Goal: Browse casually: Explore the website without a specific task or goal

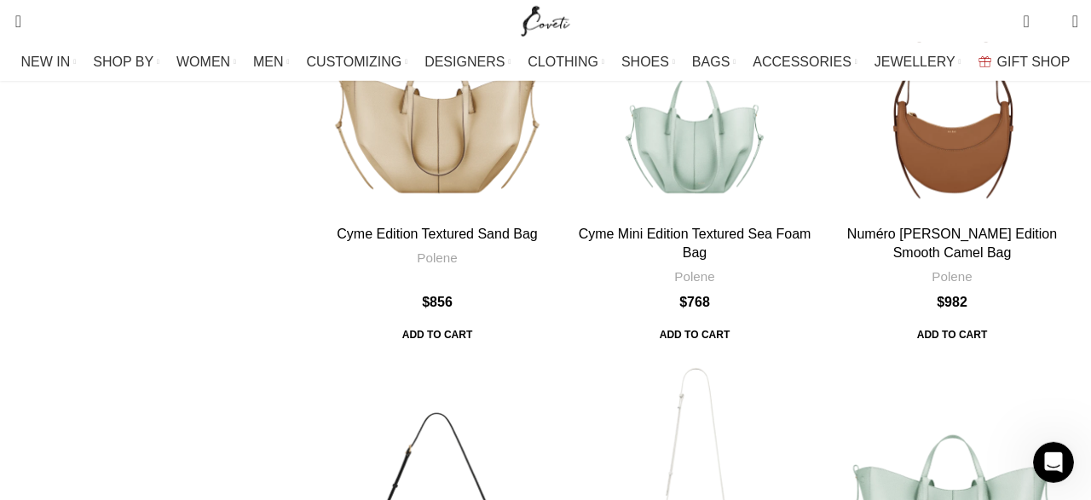
scroll to position [5320, 0]
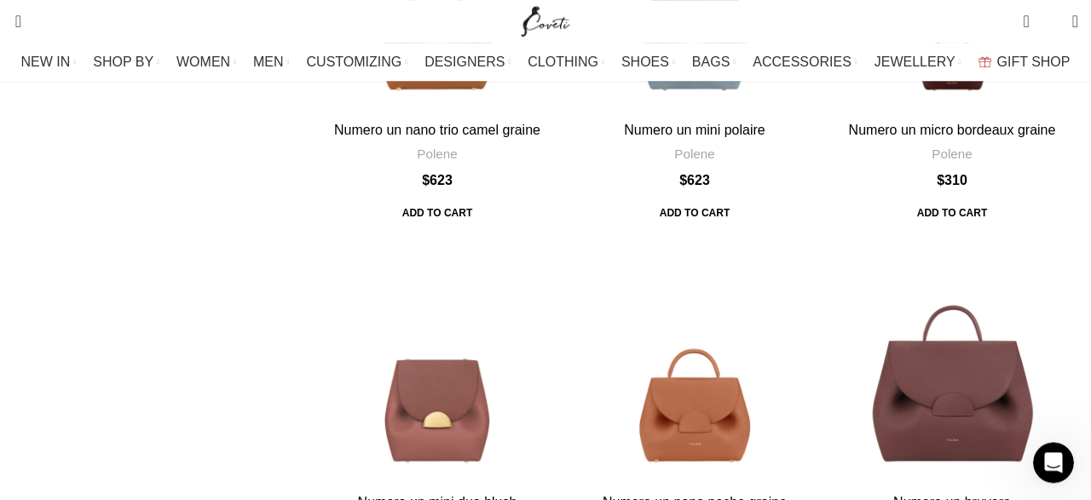
scroll to position [3356, 0]
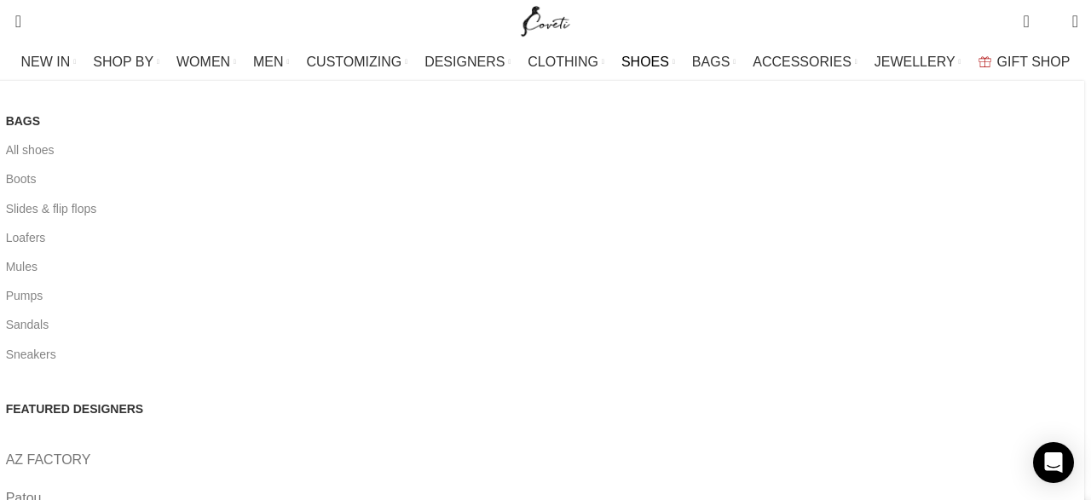
click at [638, 59] on span "SHOES" at bounding box center [646, 62] width 48 height 16
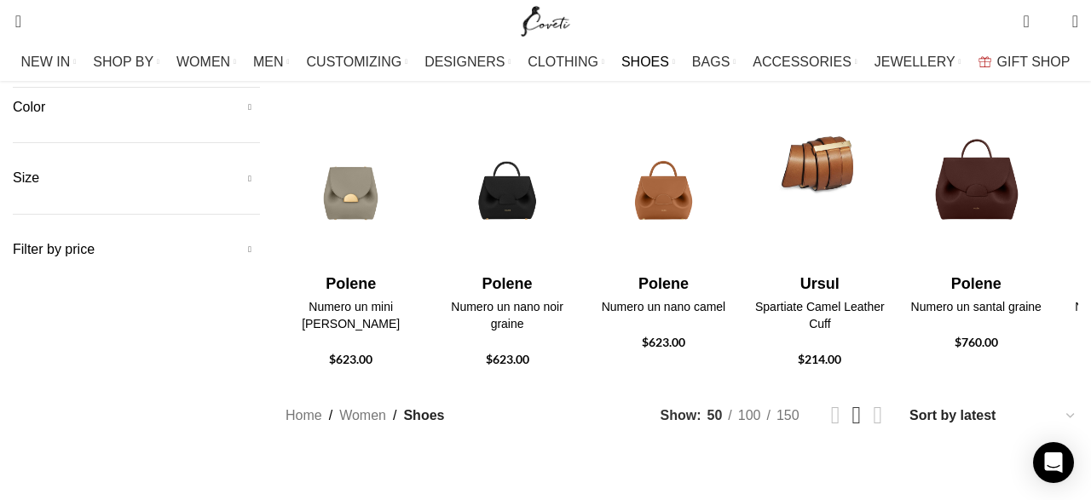
scroll to position [148, 0]
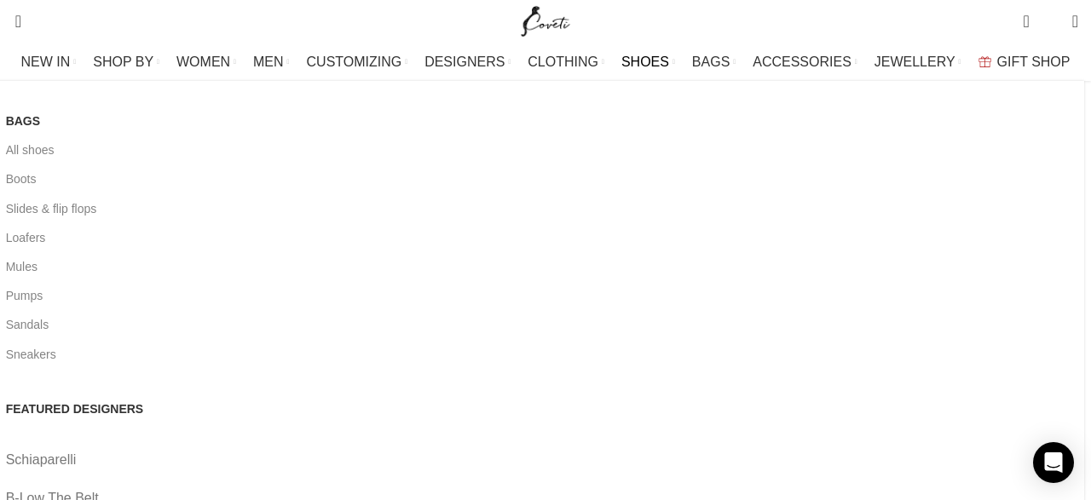
click at [342, 488] on link "B-Low The Belt" at bounding box center [539, 499] width 1066 height 22
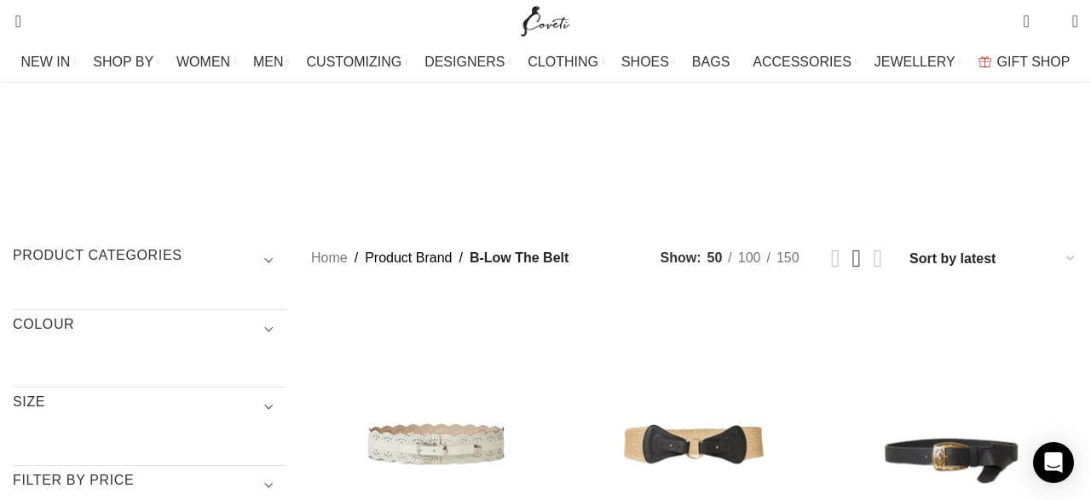
scroll to position [443, 0]
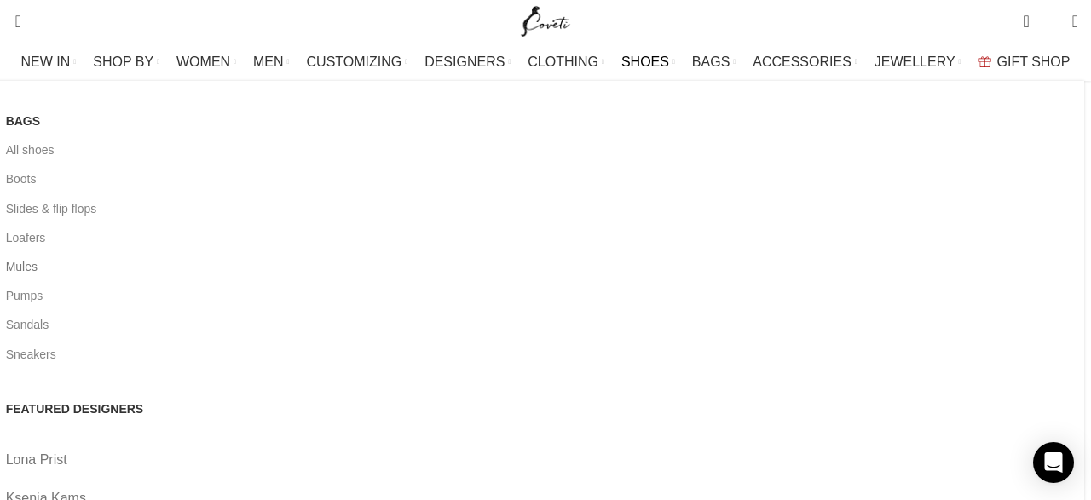
click at [43, 264] on link "Mules" at bounding box center [539, 266] width 1066 height 29
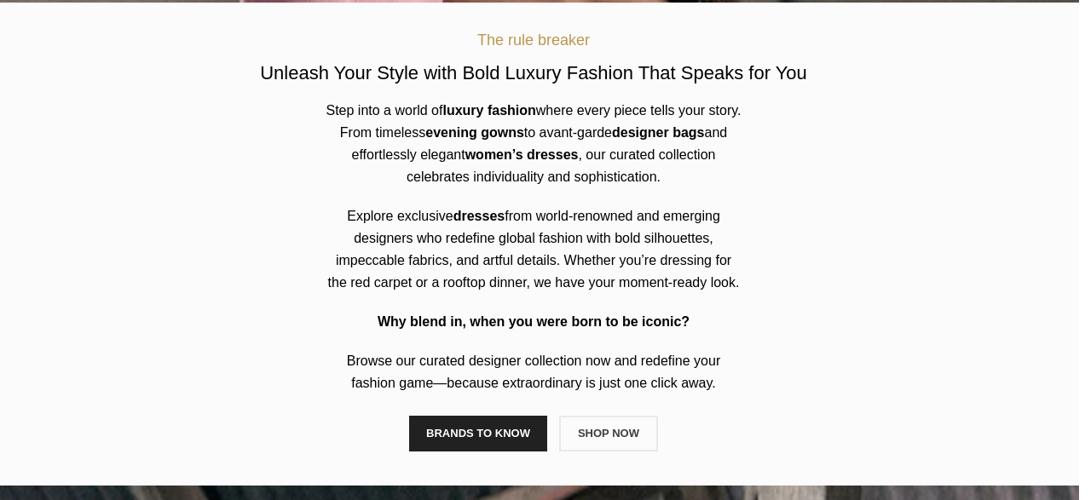
scroll to position [738, 0]
